Goal: Use online tool/utility: Utilize a website feature to perform a specific function

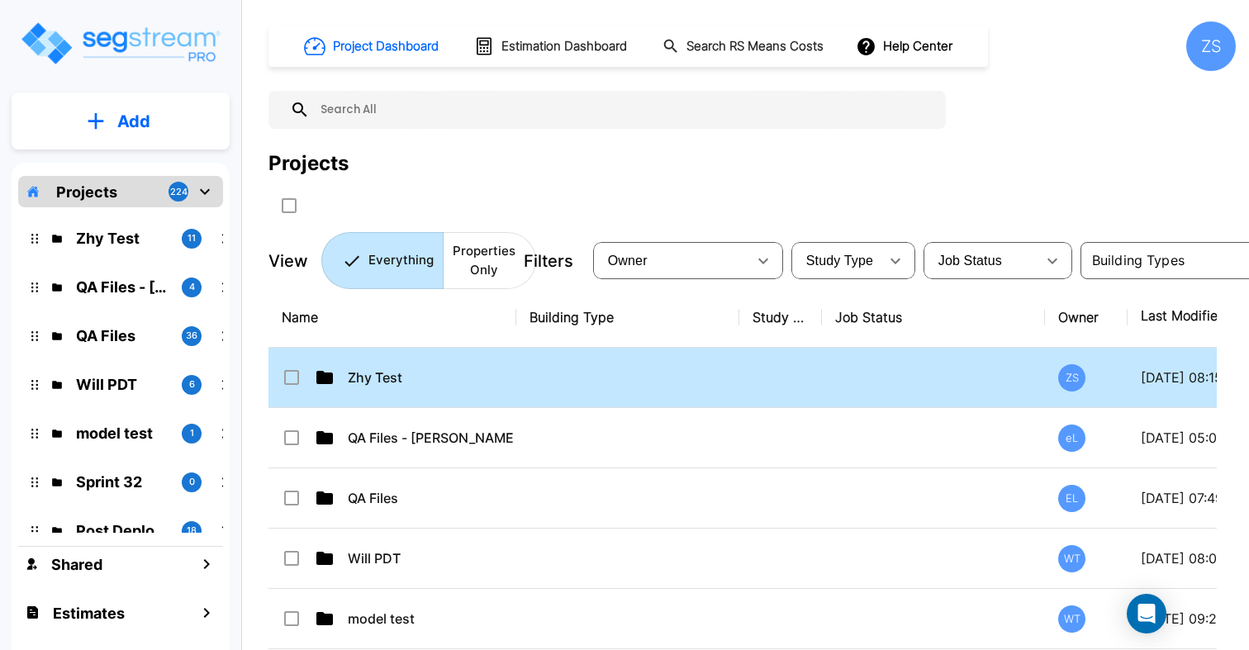
click at [387, 363] on td "Zhy Test" at bounding box center [392, 378] width 248 height 60
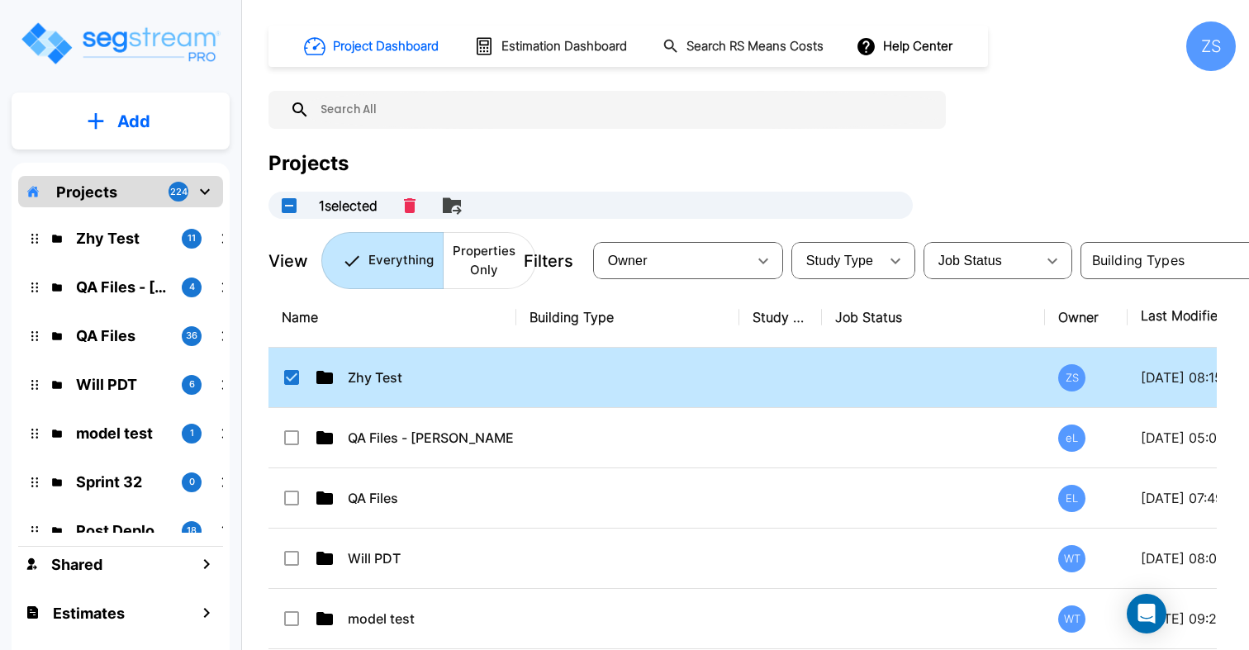
checkbox input "true"
click at [409, 367] on td "Zhy Test" at bounding box center [392, 378] width 248 height 60
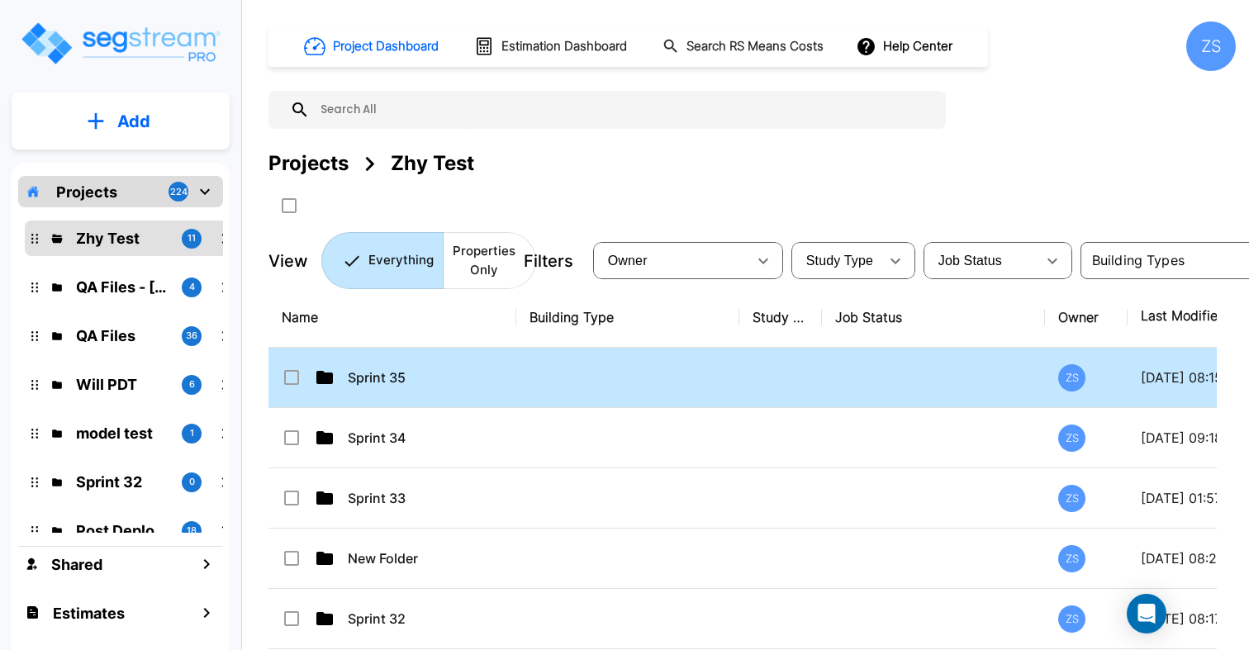
click at [368, 378] on p "Sprint 35" at bounding box center [430, 378] width 165 height 20
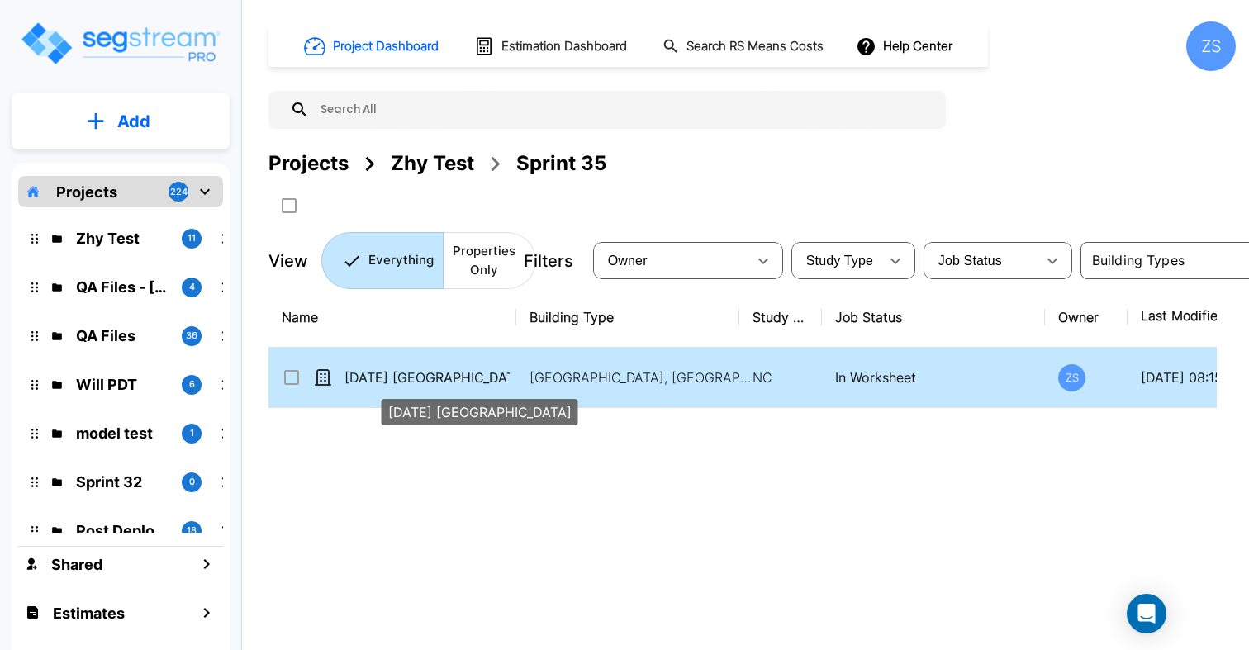
click at [410, 385] on p "[DATE] [GEOGRAPHIC_DATA]" at bounding box center [426, 378] width 165 height 20
checkbox input "true"
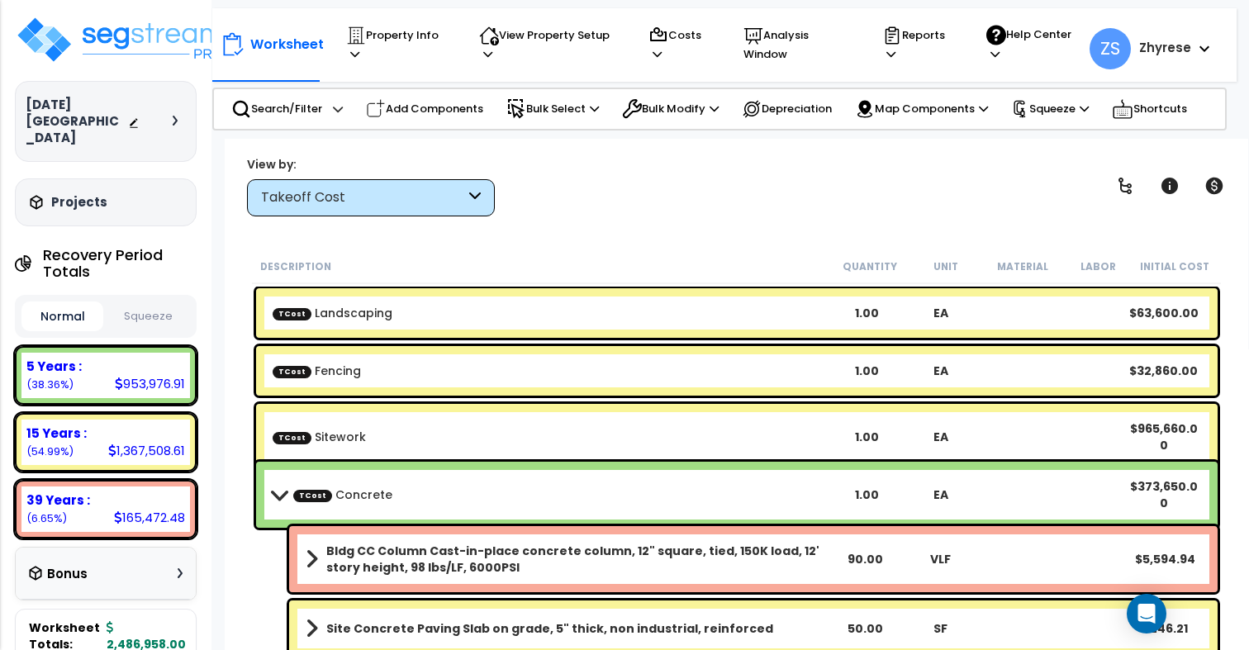
click at [149, 302] on button "Squeeze" at bounding box center [148, 316] width 82 height 29
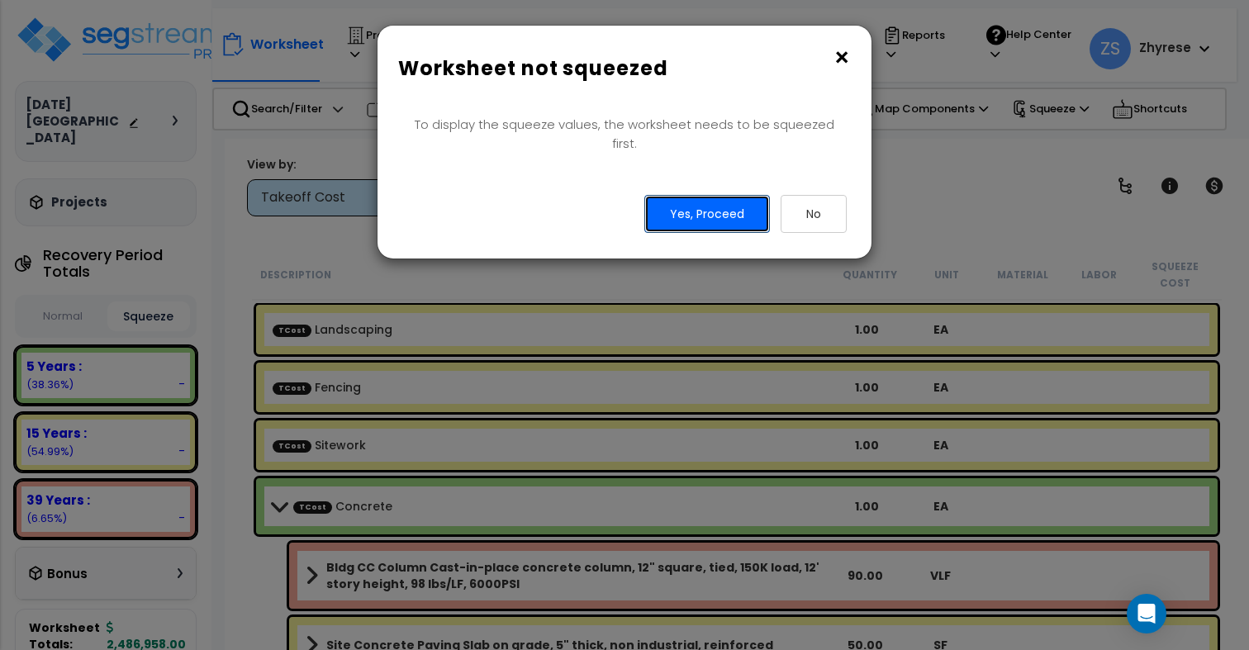
click at [737, 201] on button "Yes, Proceed" at bounding box center [707, 214] width 126 height 38
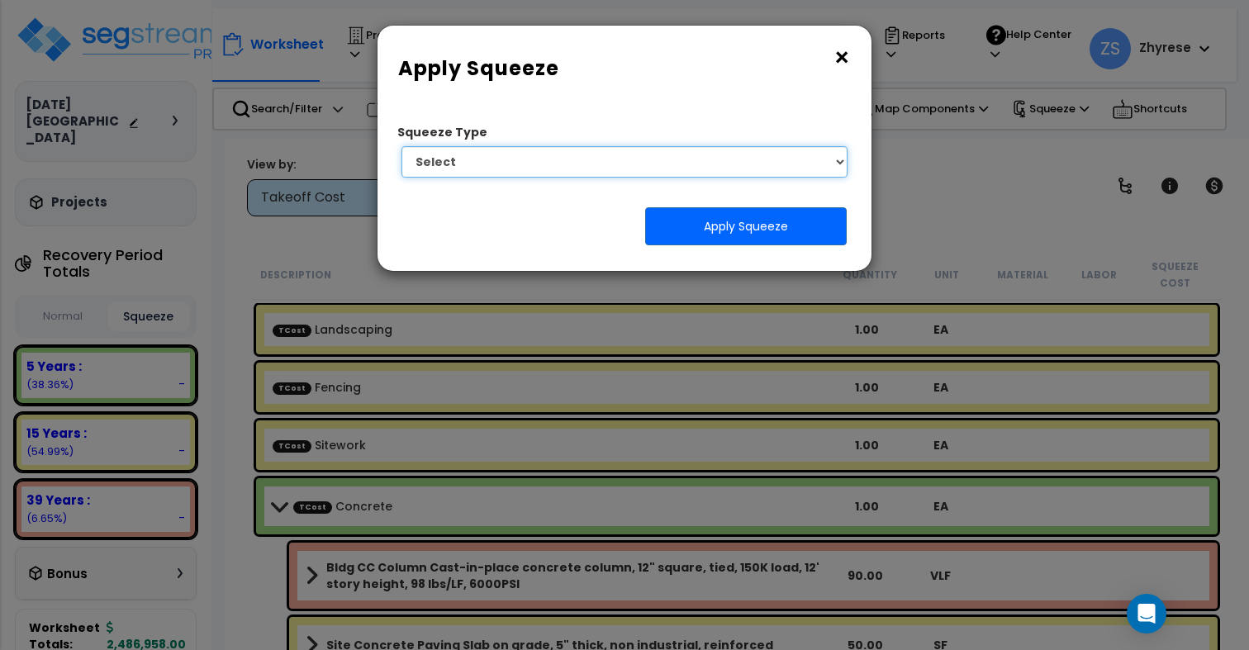
click at [701, 165] on select "Select 1. Squeeze by Takeoff Cost" at bounding box center [624, 161] width 446 height 31
select select "squeeze_by_custom_backoff_cost"
click at [401, 146] on select "Select 1. Squeeze by Takeoff Cost" at bounding box center [624, 161] width 446 height 31
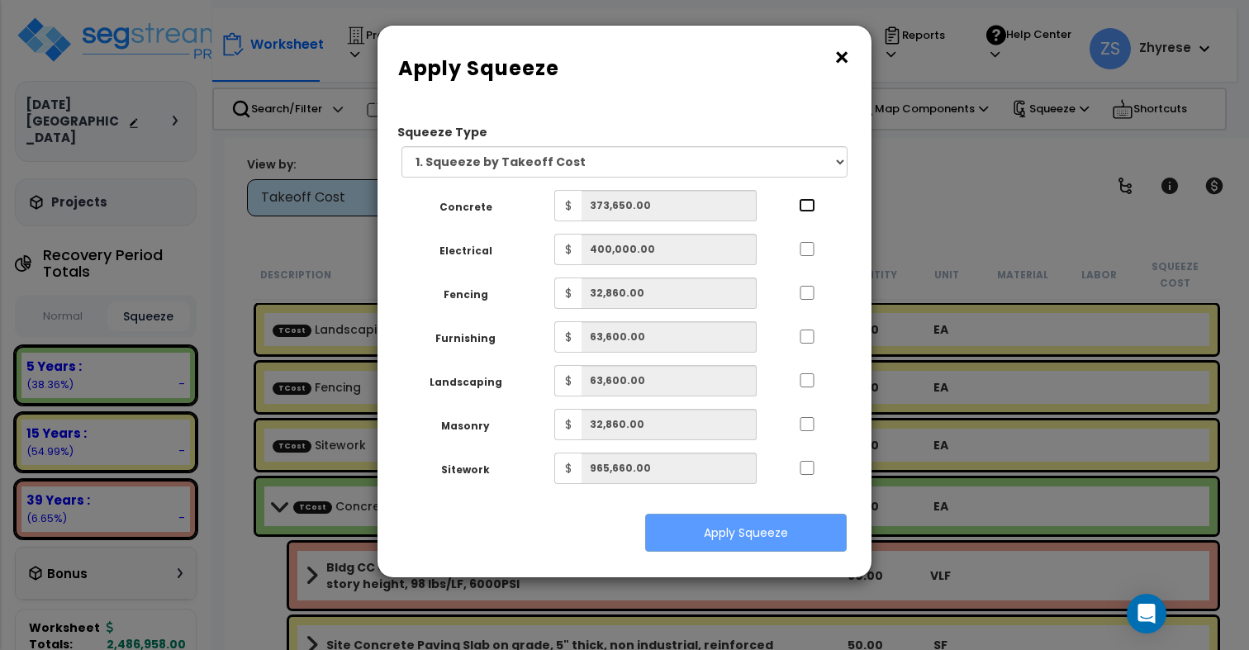
click at [805, 207] on input "..." at bounding box center [807, 205] width 17 height 14
checkbox input "true"
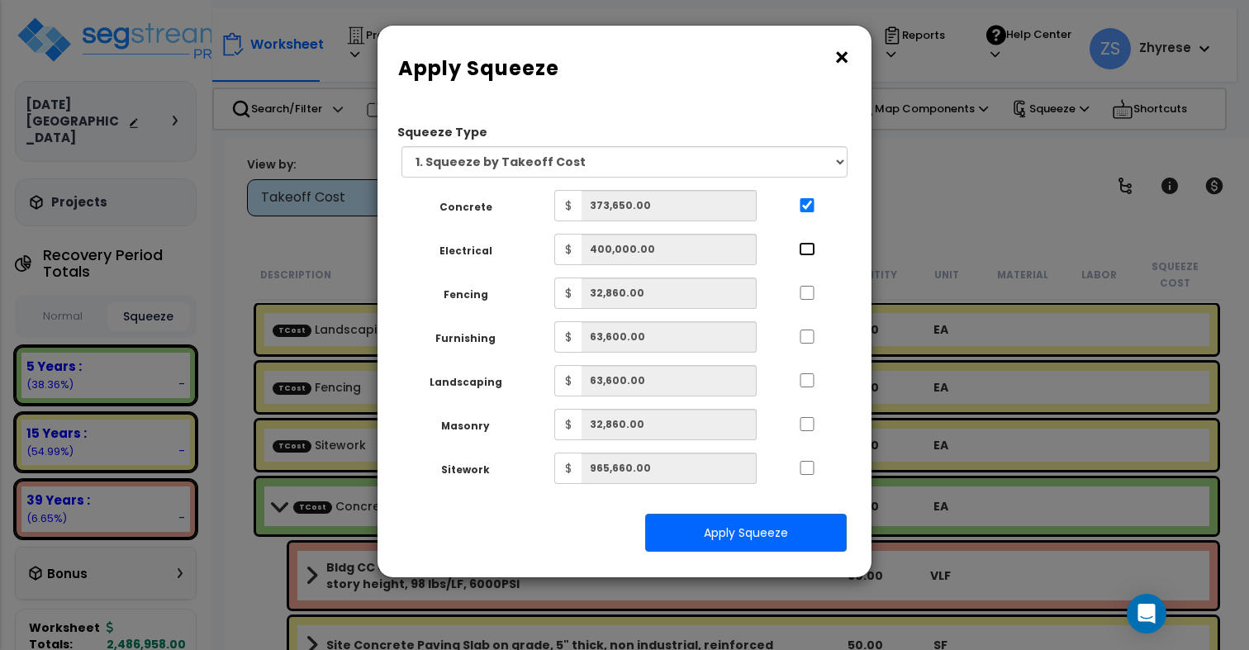
click at [810, 251] on input "..." at bounding box center [807, 249] width 17 height 14
checkbox input "true"
click at [779, 552] on div "Apply Squeeze" at bounding box center [624, 533] width 469 height 40
click at [776, 534] on button "Apply Squeeze" at bounding box center [746, 533] width 202 height 38
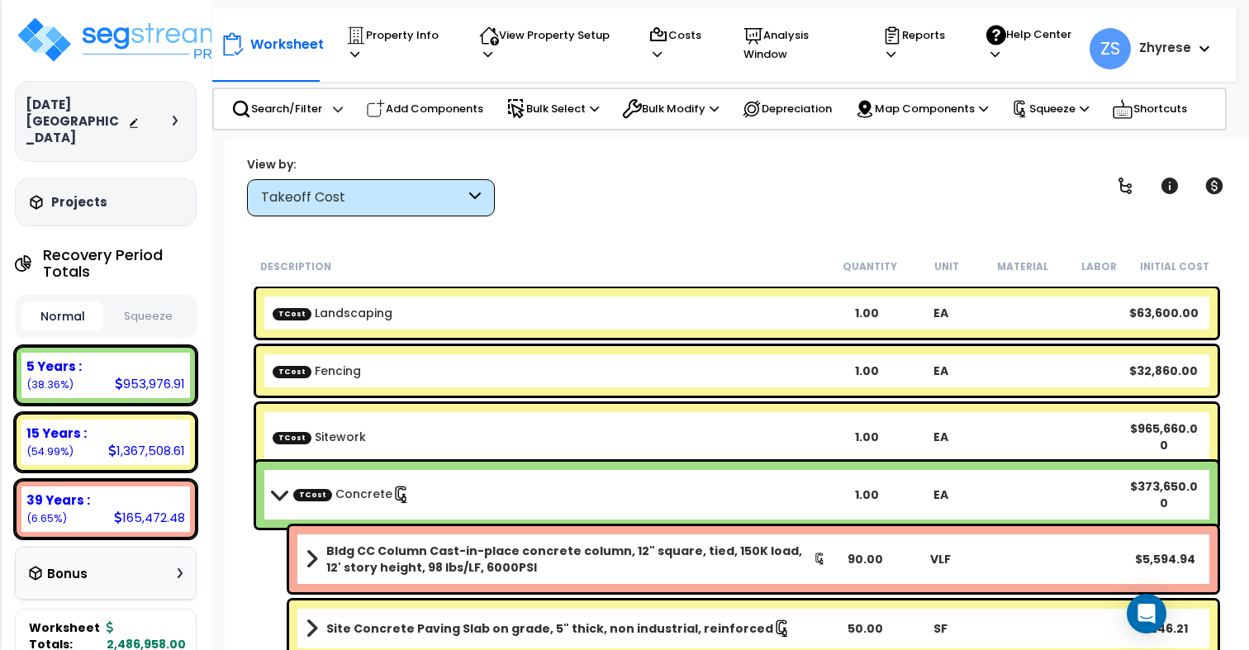
click at [134, 302] on button "Squeeze" at bounding box center [148, 316] width 82 height 29
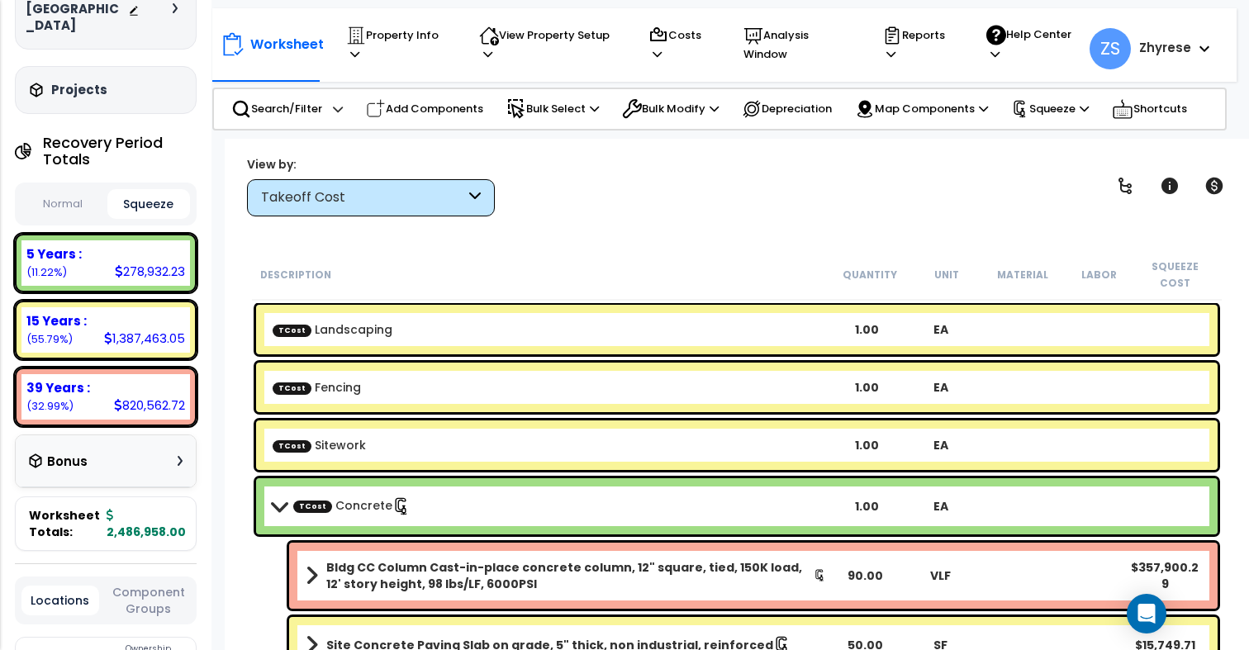
scroll to position [117, 0]
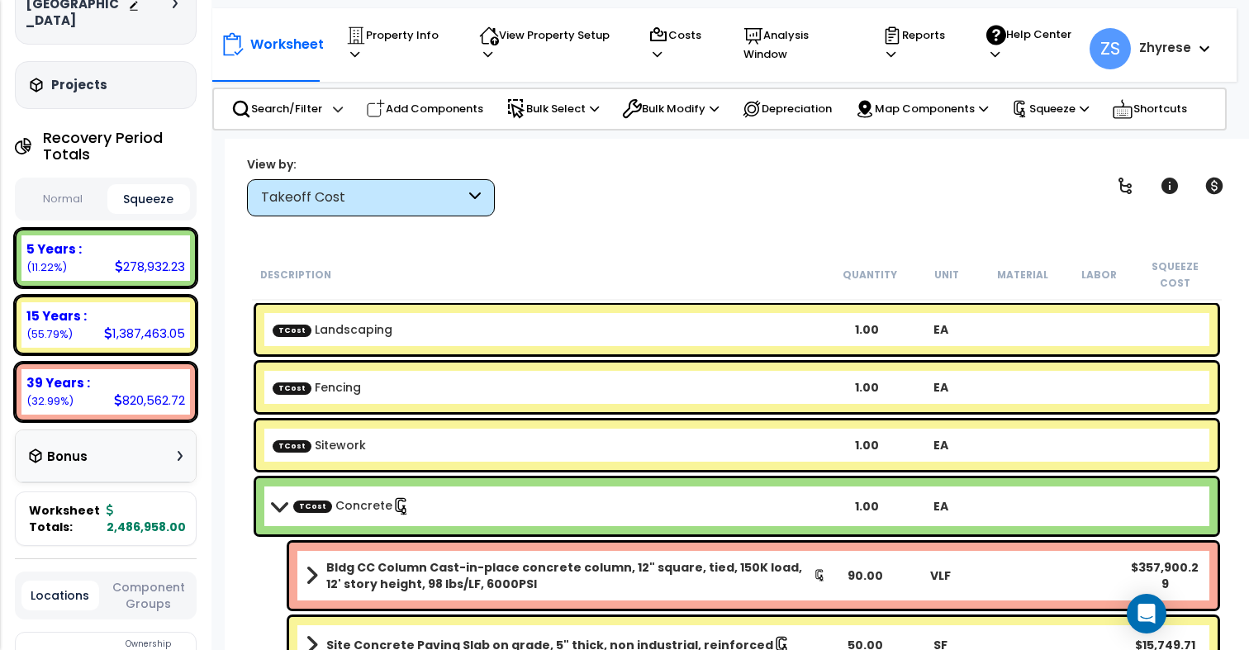
click at [116, 440] on div "Bonus" at bounding box center [106, 456] width 154 height 32
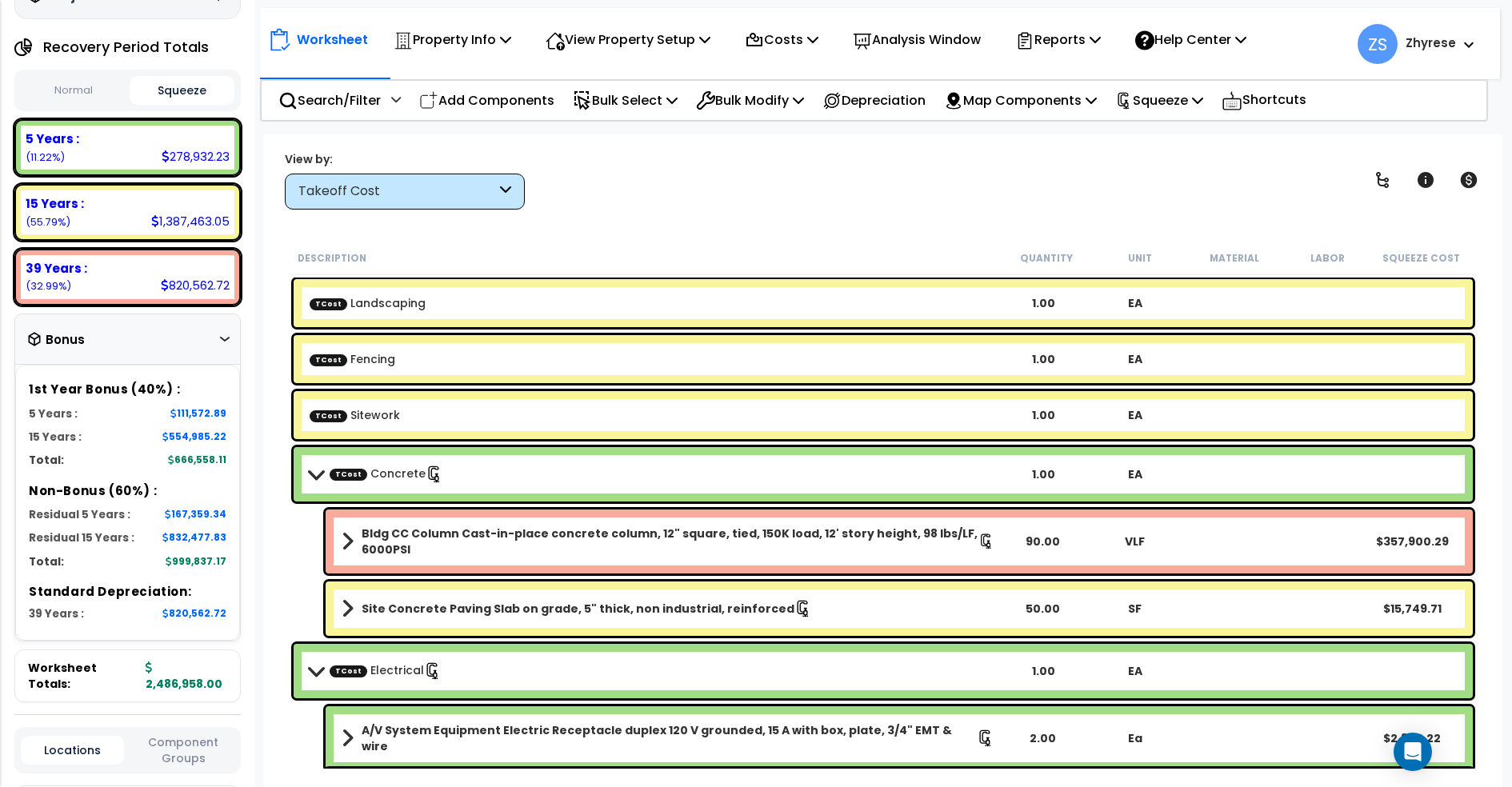
scroll to position [182, 0]
click at [136, 333] on div "Bonus" at bounding box center [128, 341] width 200 height 31
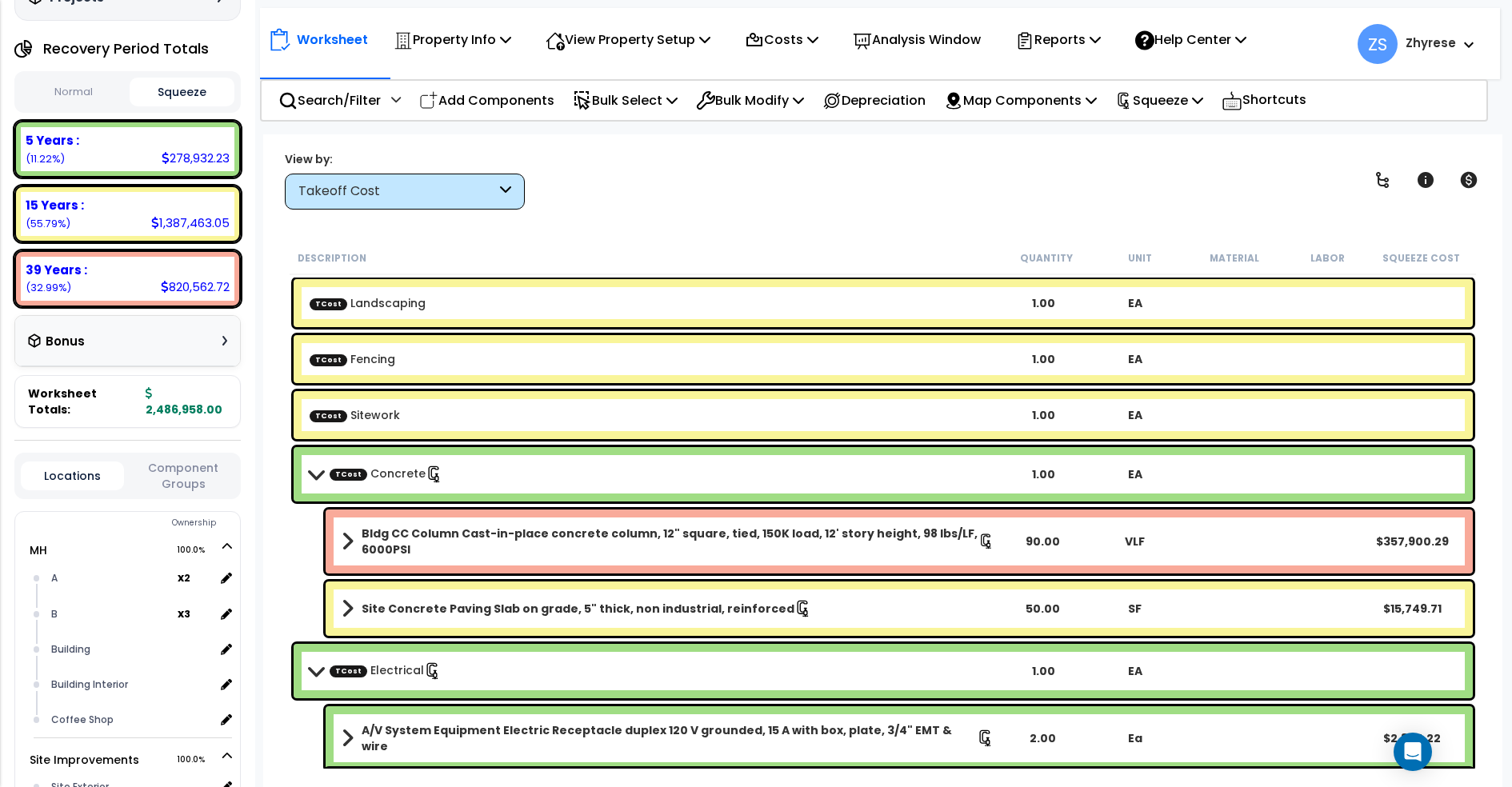
click at [136, 333] on div "Bonus" at bounding box center [128, 341] width 200 height 31
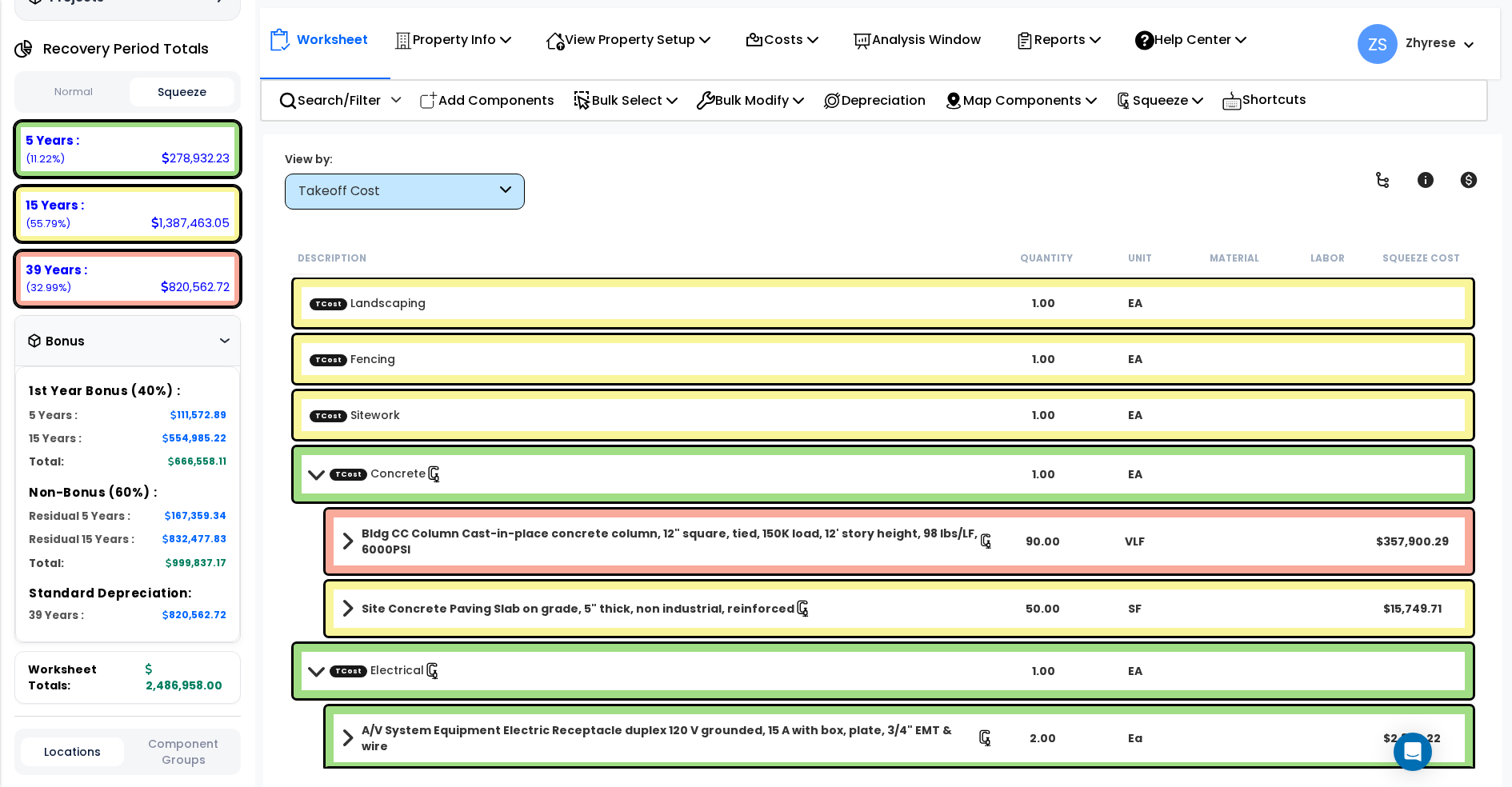
click at [62, 78] on button "Normal" at bounding box center [73, 92] width 105 height 28
click at [170, 78] on button "Squeeze" at bounding box center [182, 92] width 105 height 28
